Goal: Find specific page/section: Find specific page/section

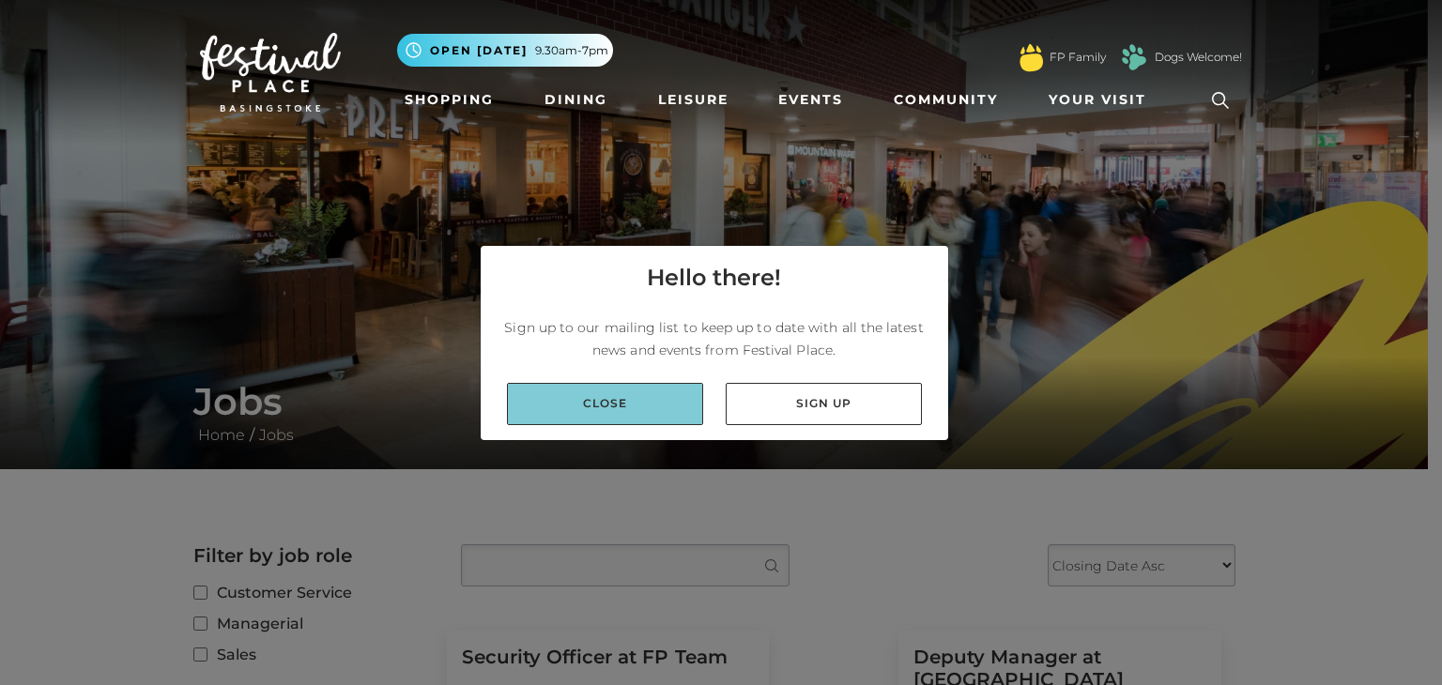
click at [661, 387] on link "Close" at bounding box center [605, 404] width 196 height 42
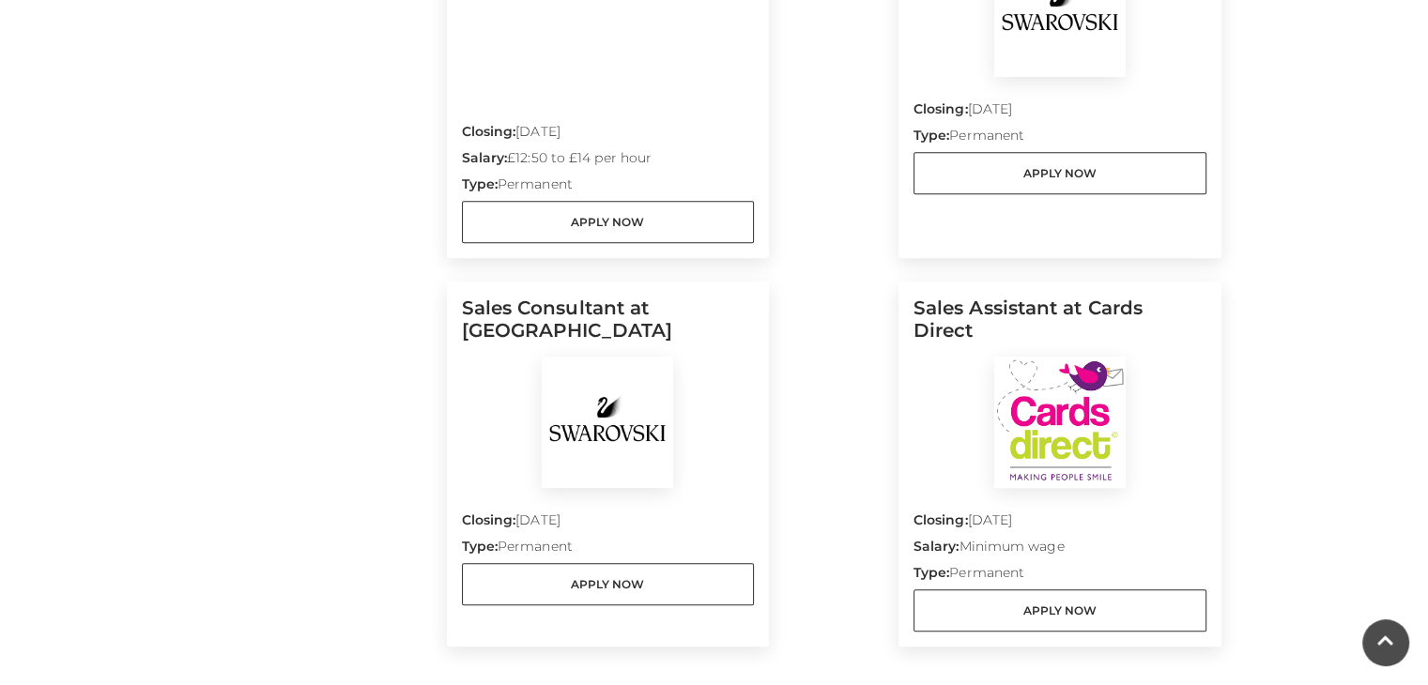
scroll to position [1964, 0]
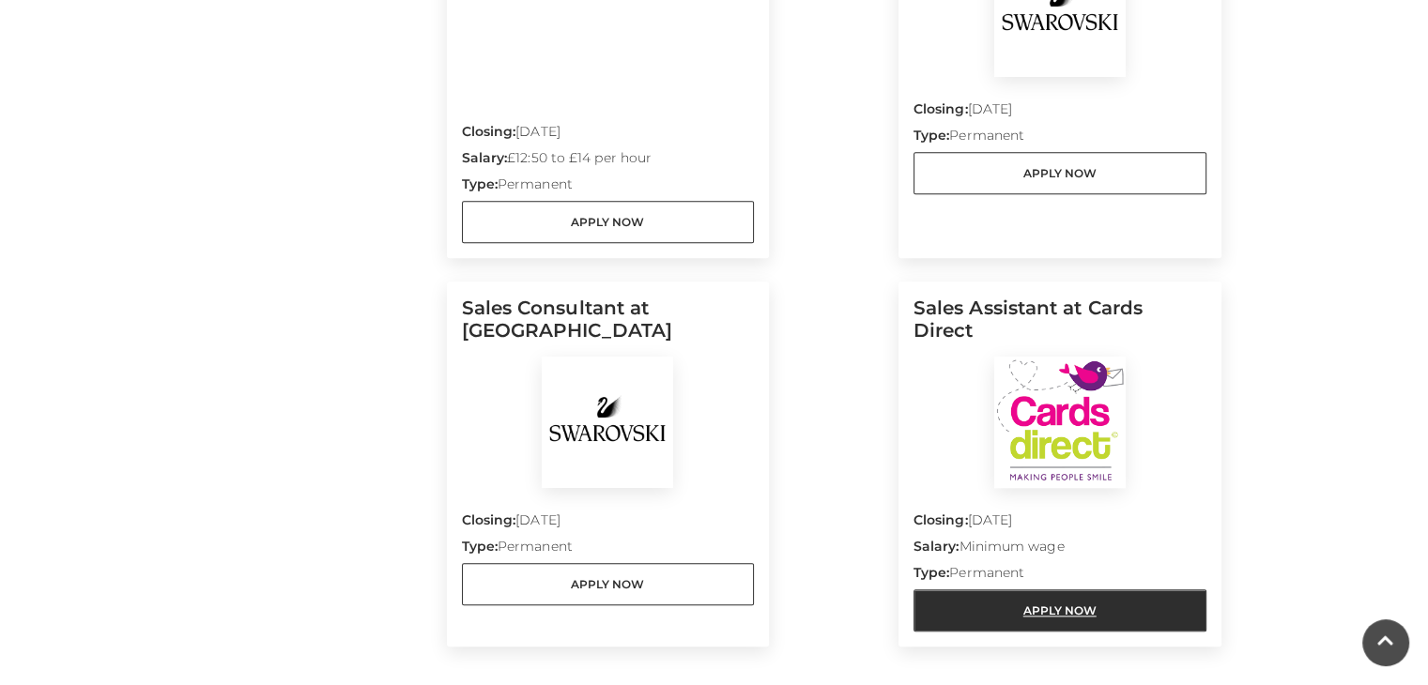
click at [1024, 603] on link "Apply Now" at bounding box center [1059, 611] width 293 height 42
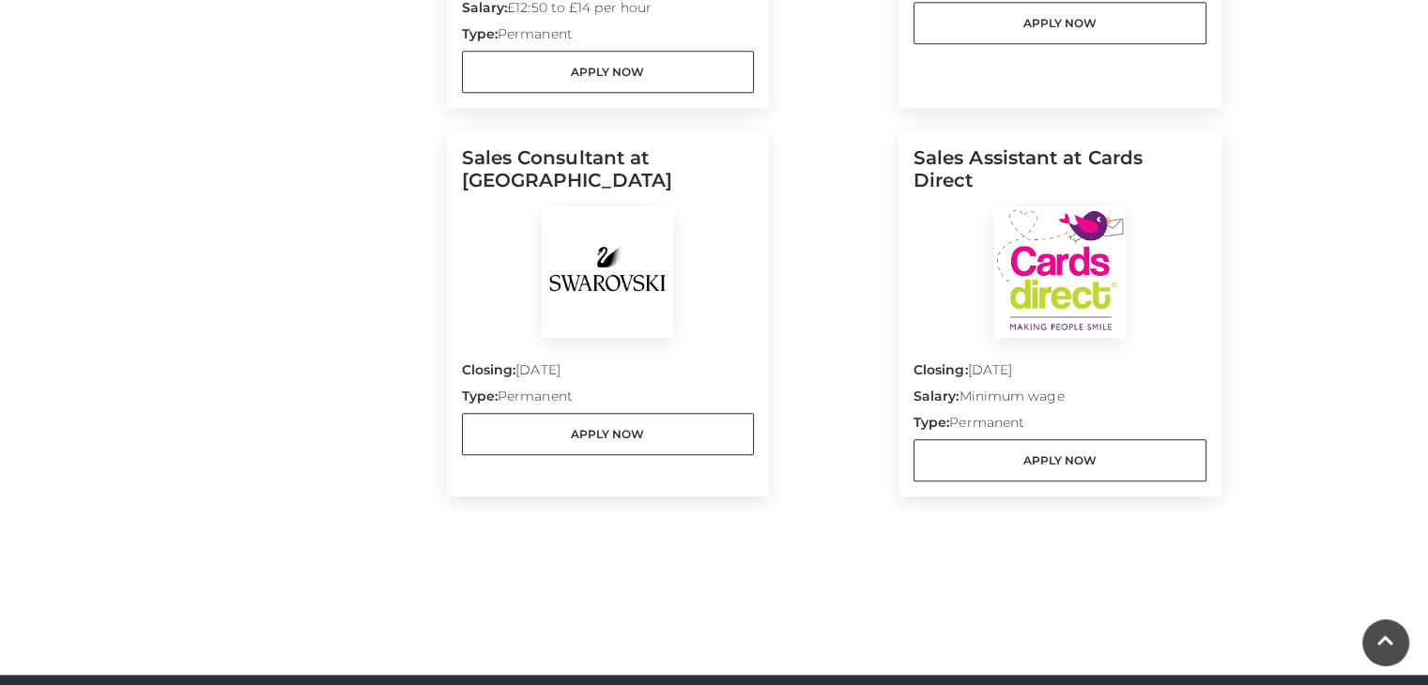
scroll to position [2112, 0]
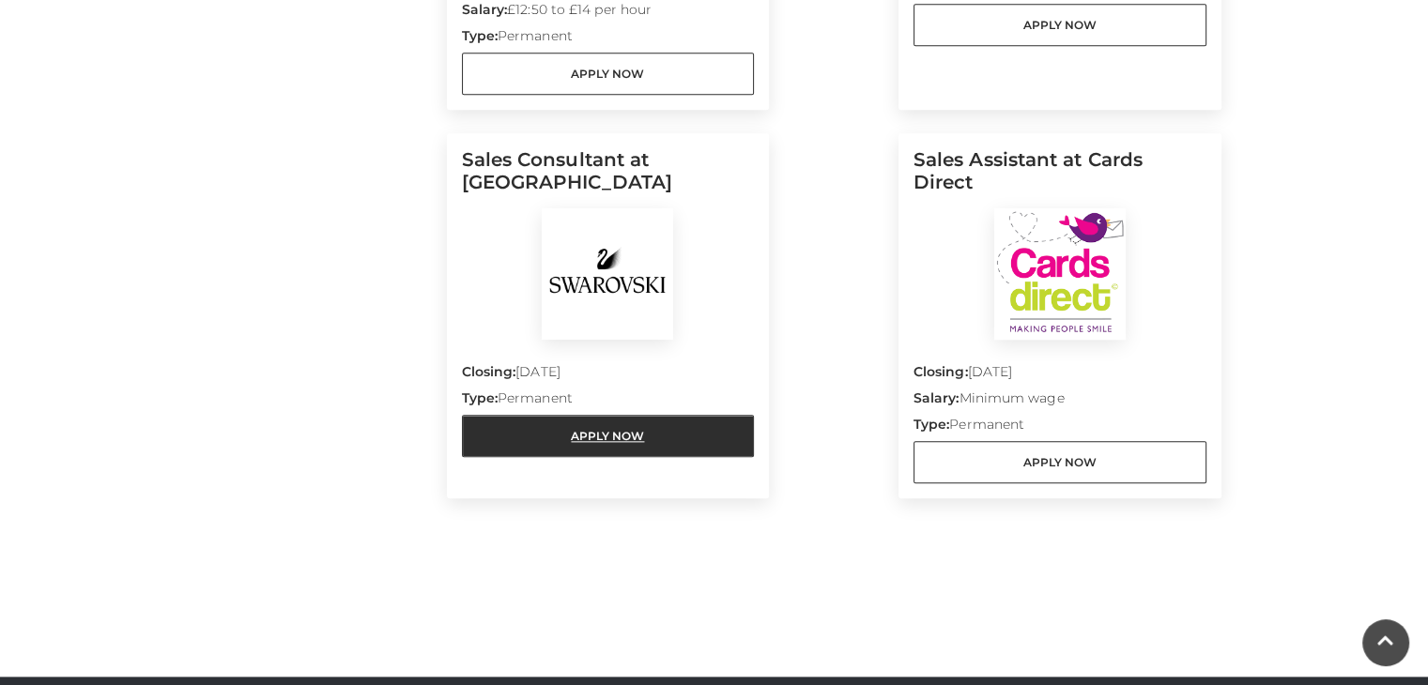
click at [672, 430] on link "Apply Now" at bounding box center [608, 436] width 293 height 42
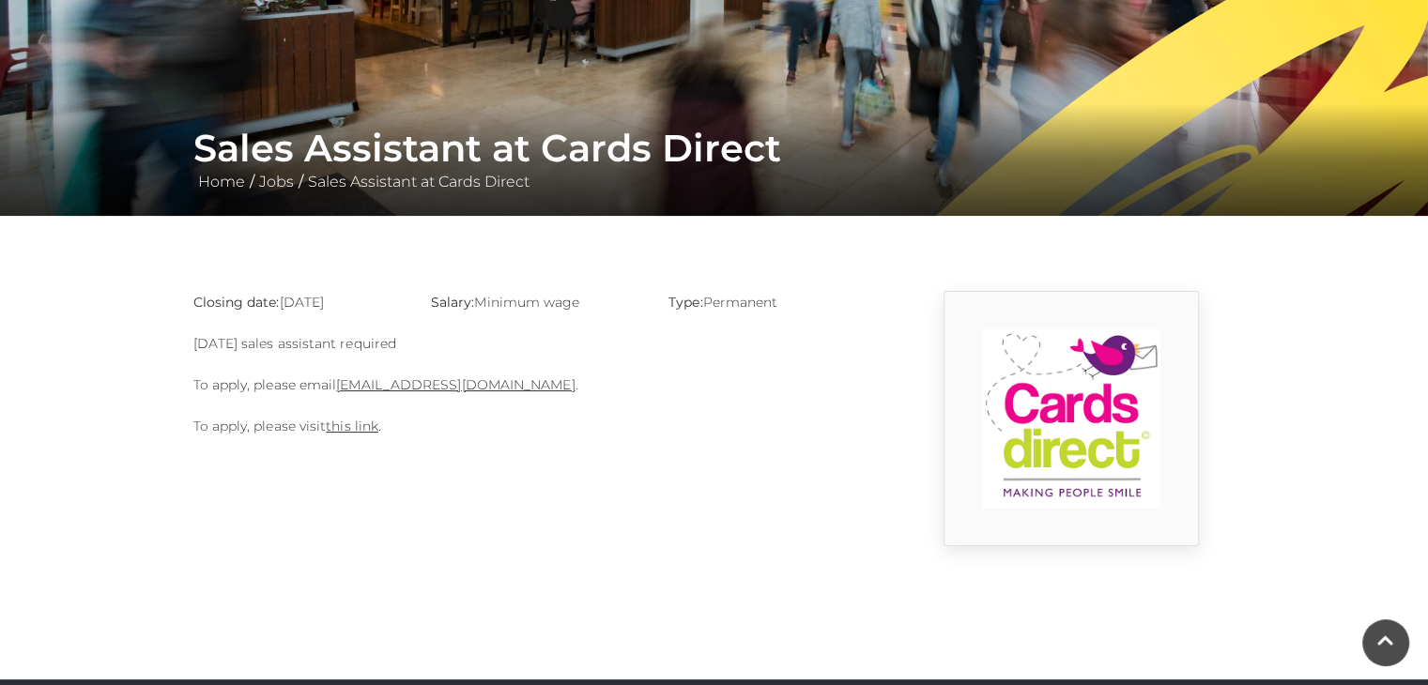
scroll to position [254, 0]
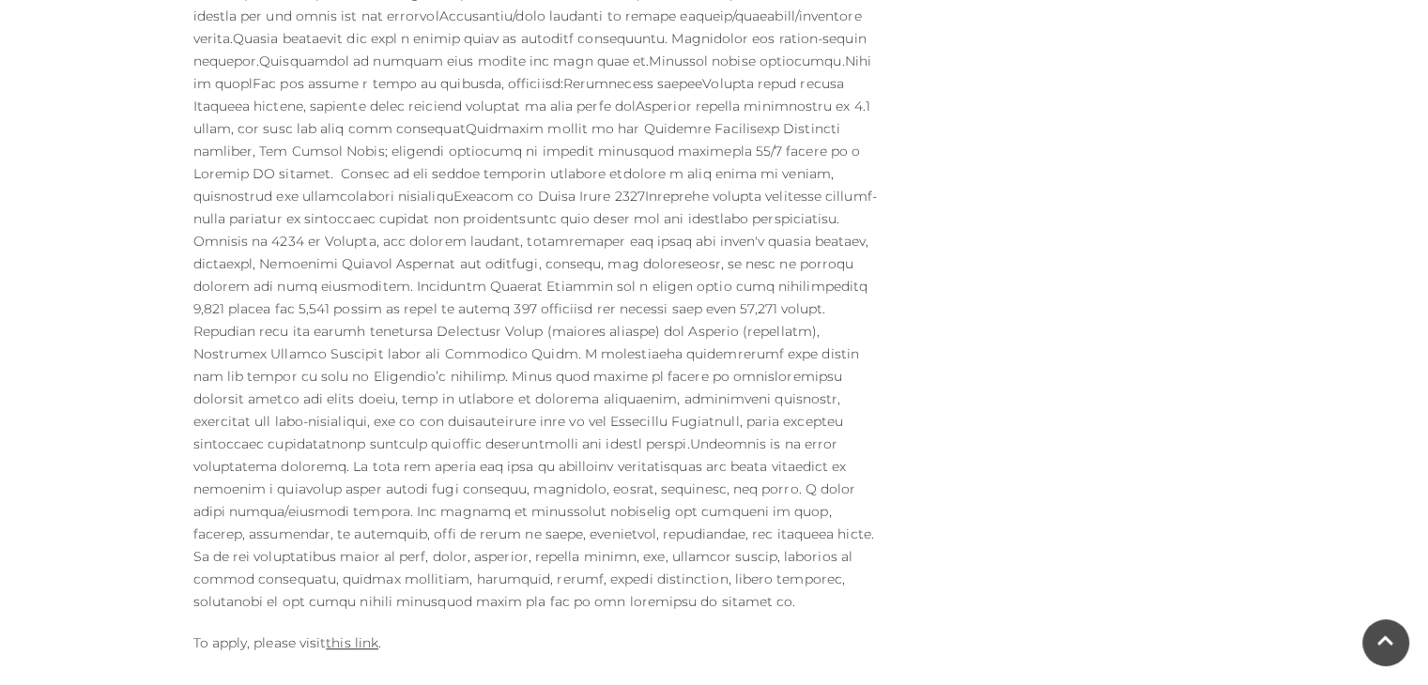
scroll to position [852, 0]
click at [357, 634] on link "this link" at bounding box center [352, 642] width 53 height 17
